Goal: Transaction & Acquisition: Purchase product/service

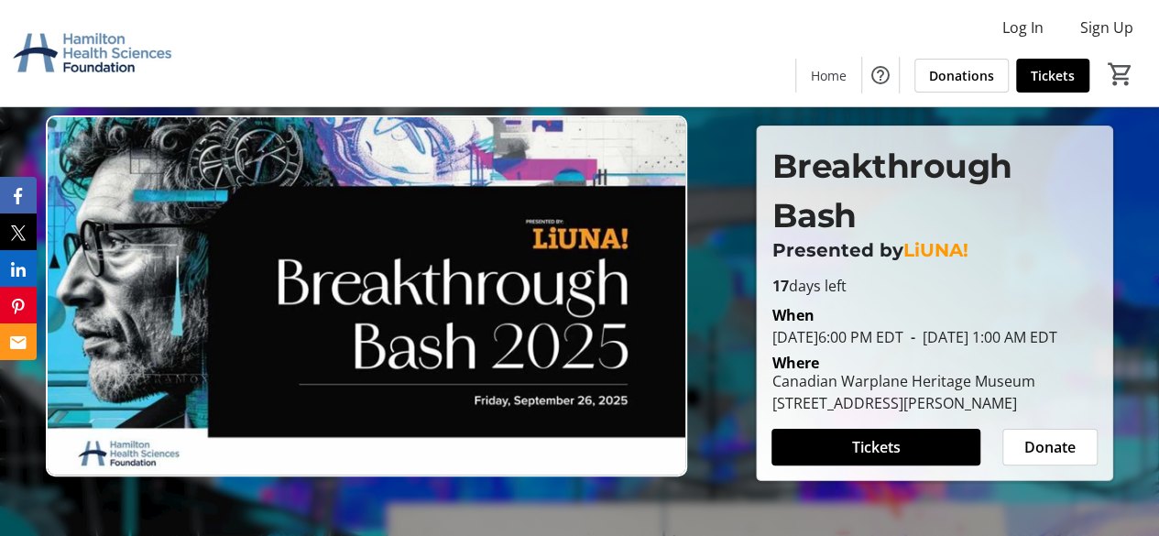
click at [988, 245] on p "Presented by LiUNA!" at bounding box center [934, 250] width 326 height 20
drag, startPoint x: 890, startPoint y: 248, endPoint x: 1023, endPoint y: 245, distance: 133.8
click at [1023, 245] on p "Presented by LiUNA!" at bounding box center [934, 250] width 326 height 20
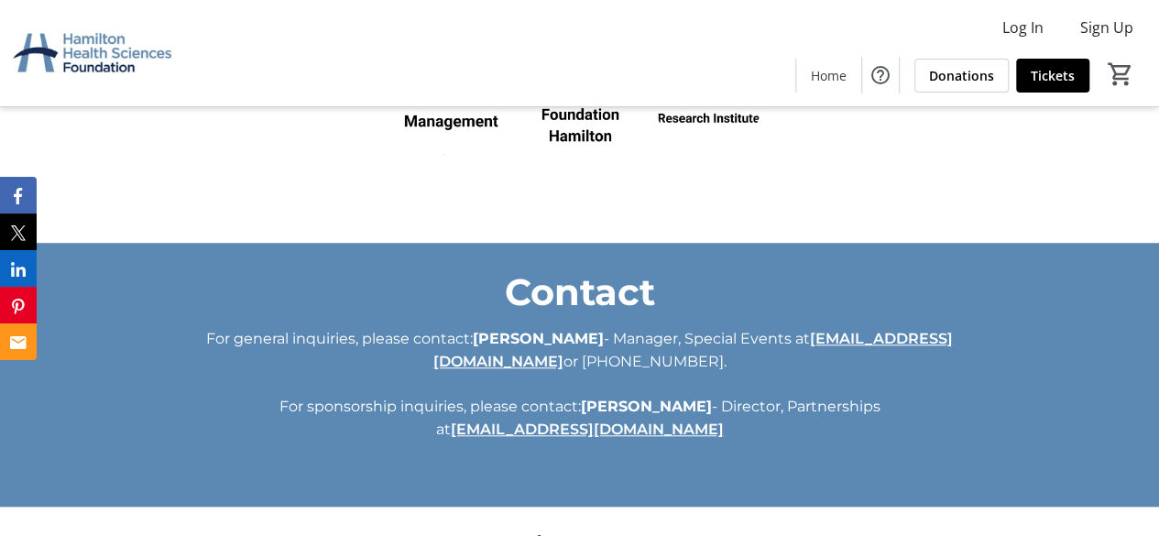
scroll to position [3958, 0]
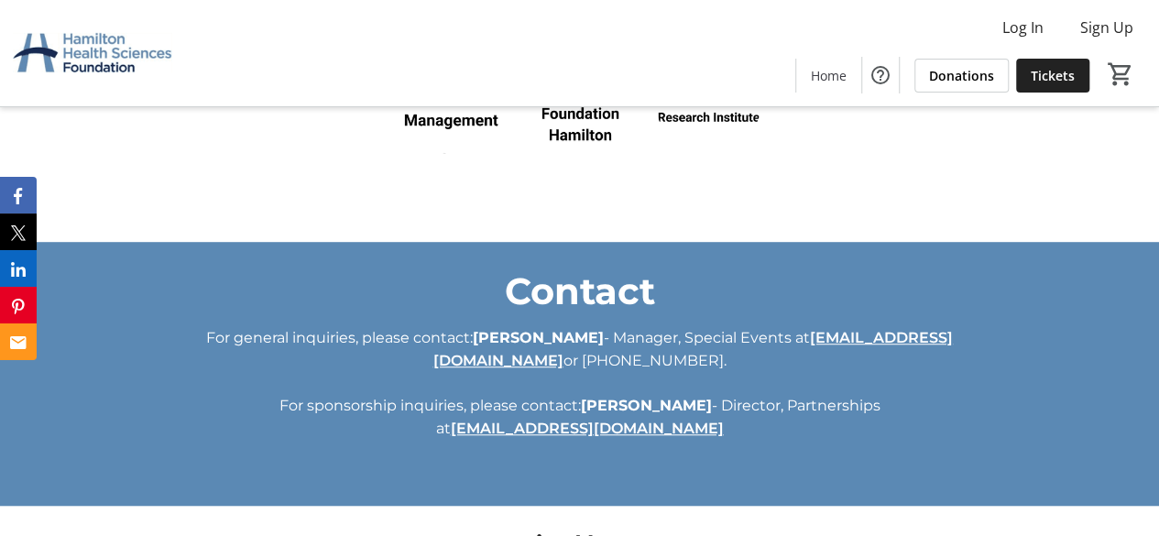
click at [1045, 80] on span "Tickets" at bounding box center [1053, 75] width 44 height 19
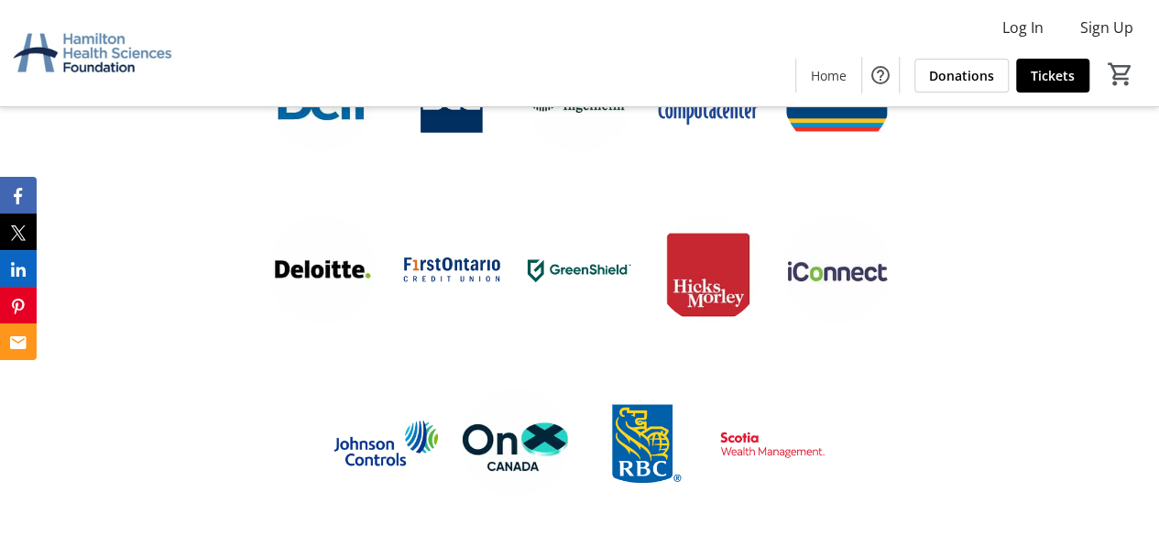
scroll to position [3958, 0]
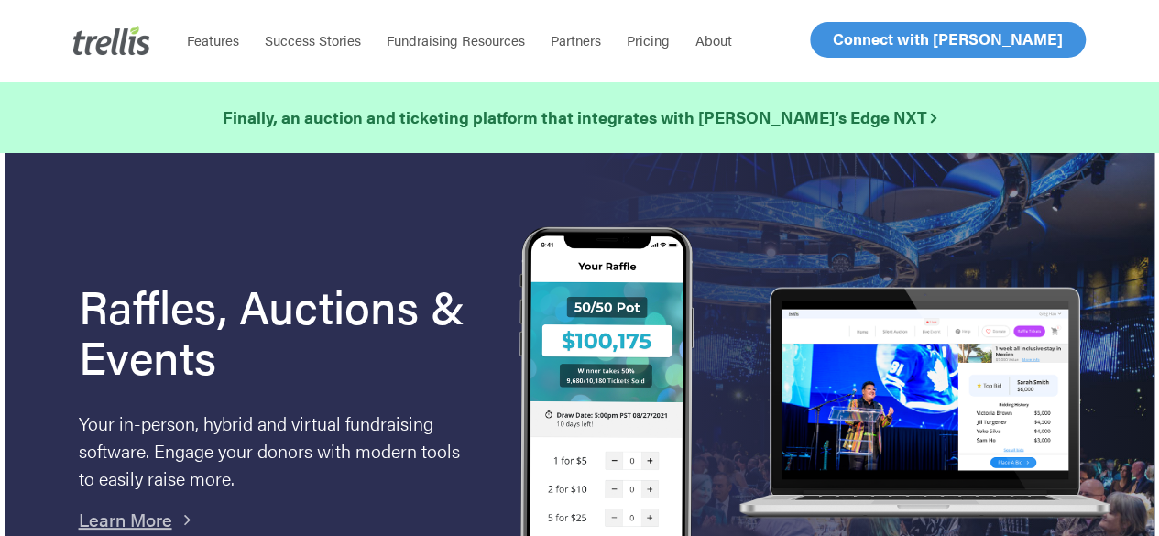
click at [848, 36] on span "Log In" at bounding box center [854, 39] width 44 height 22
